Goal: Book appointment/travel/reservation

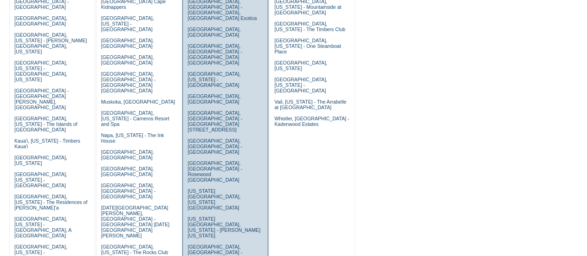
scroll to position [186, 0]
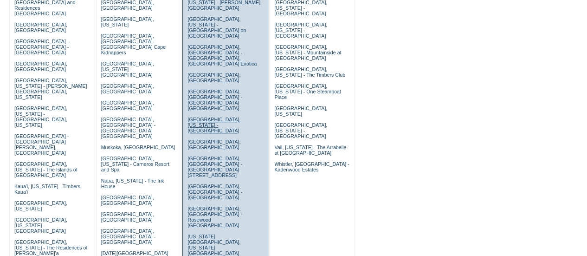
click at [197, 117] on link "Las Vegas, Nevada - Vdara Hotel & Spa" at bounding box center [214, 125] width 53 height 17
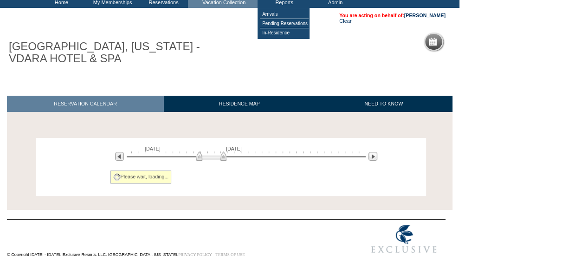
scroll to position [71, 0]
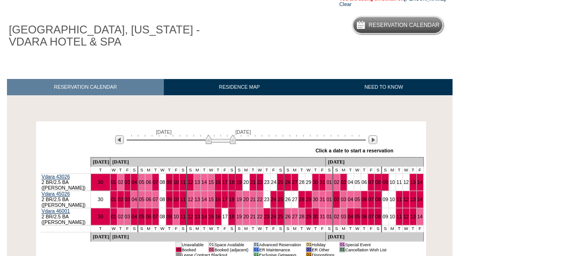
drag, startPoint x: 221, startPoint y: 140, endPoint x: 230, endPoint y: 140, distance: 9.3
click at [230, 140] on img at bounding box center [221, 139] width 30 height 9
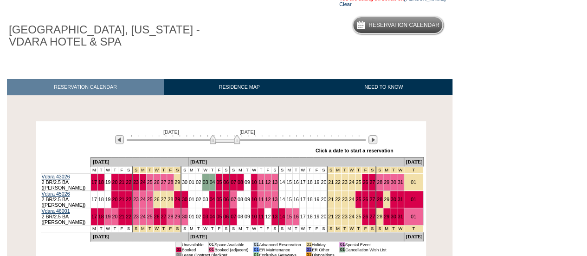
click at [234, 140] on img at bounding box center [225, 139] width 30 height 9
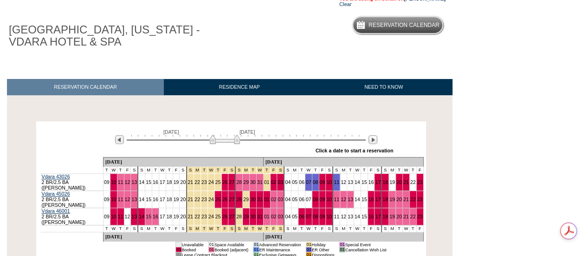
scroll to position [0, 0]
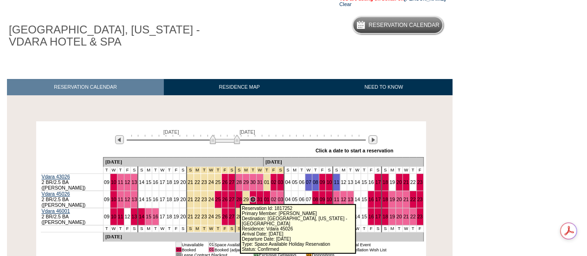
click at [250, 199] on link "30" at bounding box center [253, 199] width 6 height 6
